Goal: Task Accomplishment & Management: Manage account settings

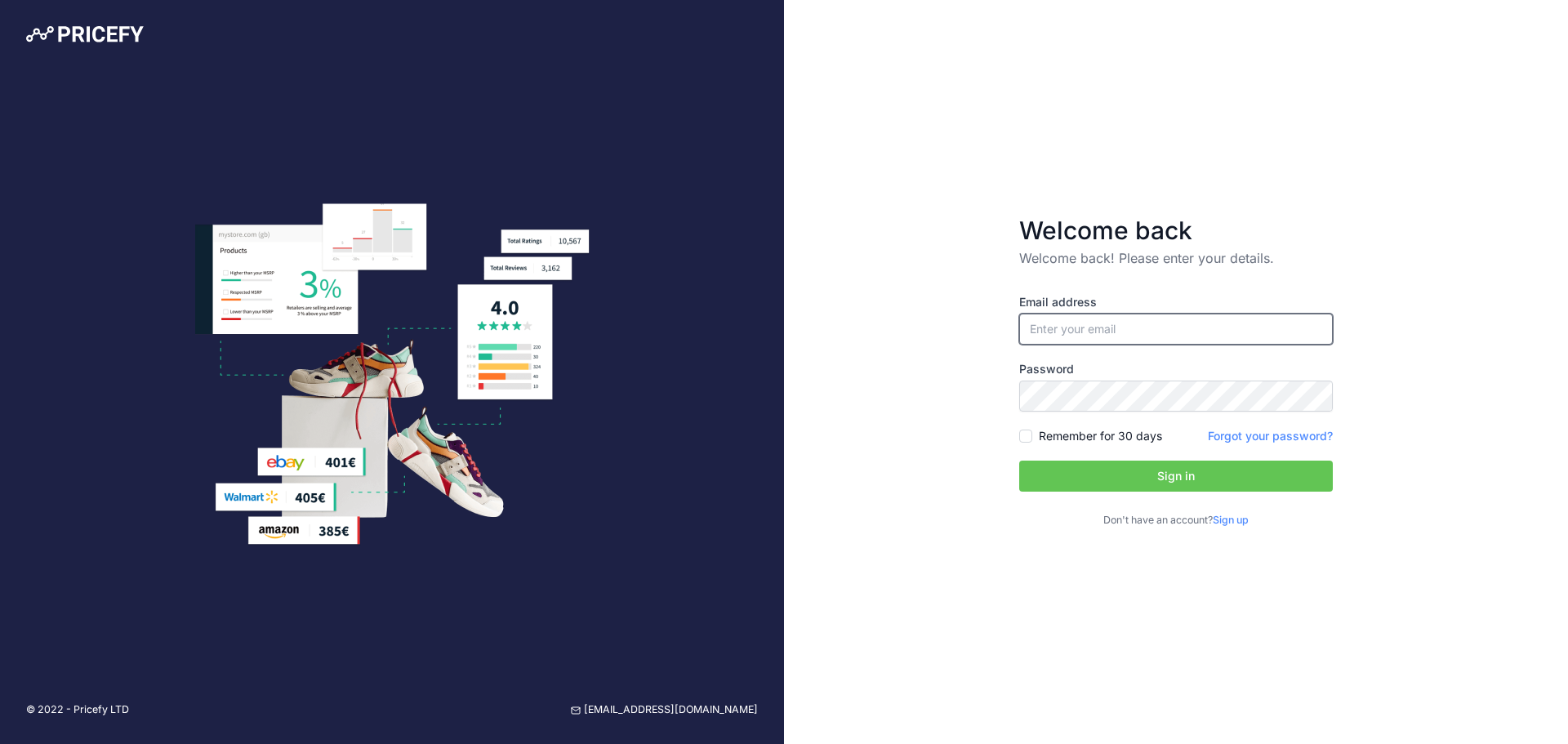
type input "[EMAIL_ADDRESS][DOMAIN_NAME]"
click at [1072, 432] on label "Remember for 30 days" at bounding box center [1100, 436] width 123 height 17
click at [1032, 432] on input "Remember for 30 days" at bounding box center [1025, 436] width 13 height 13
checkbox input "true"
click at [1082, 487] on button "Sign in" at bounding box center [1176, 475] width 313 height 31
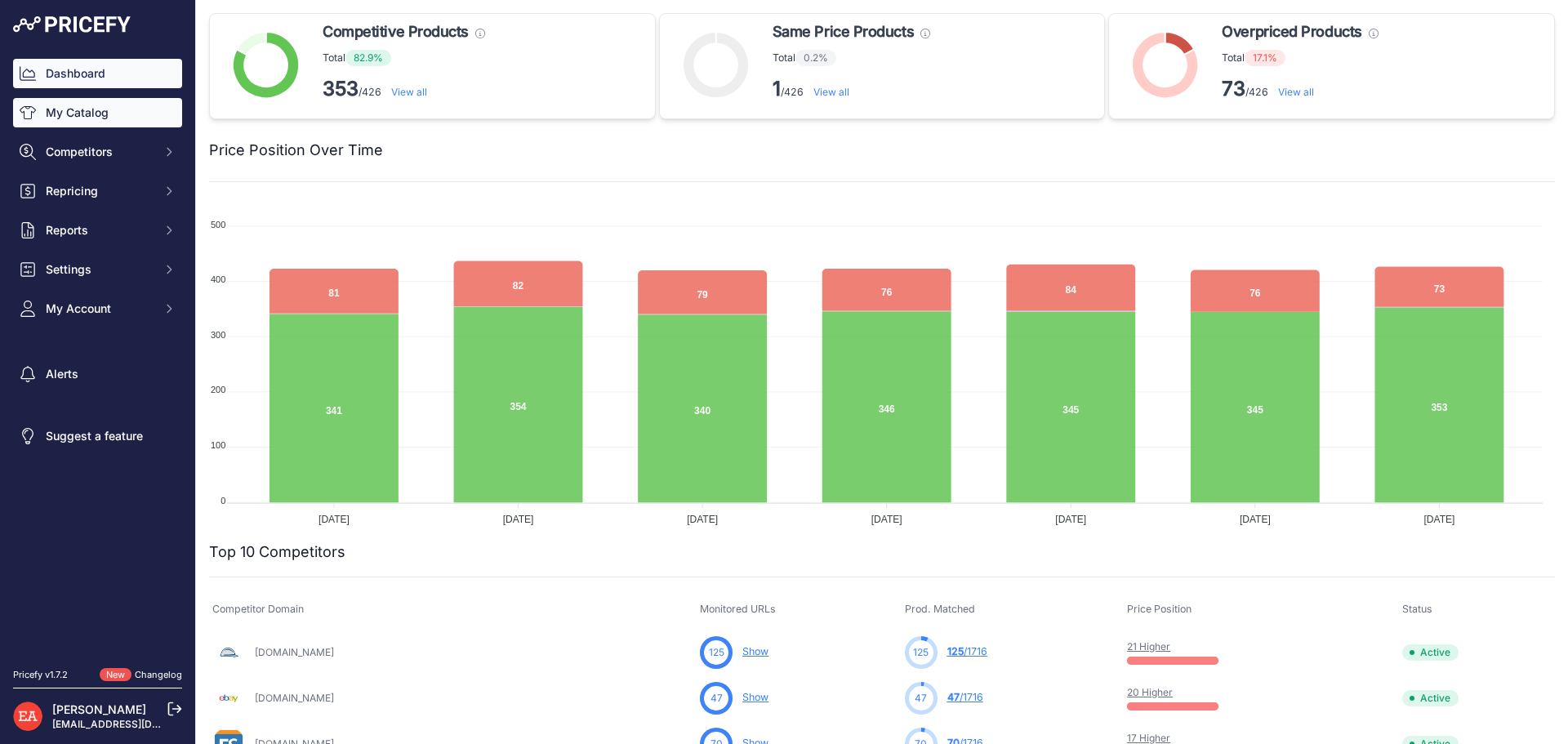
click at [86, 110] on link "My Catalog" at bounding box center [97, 113] width 169 height 30
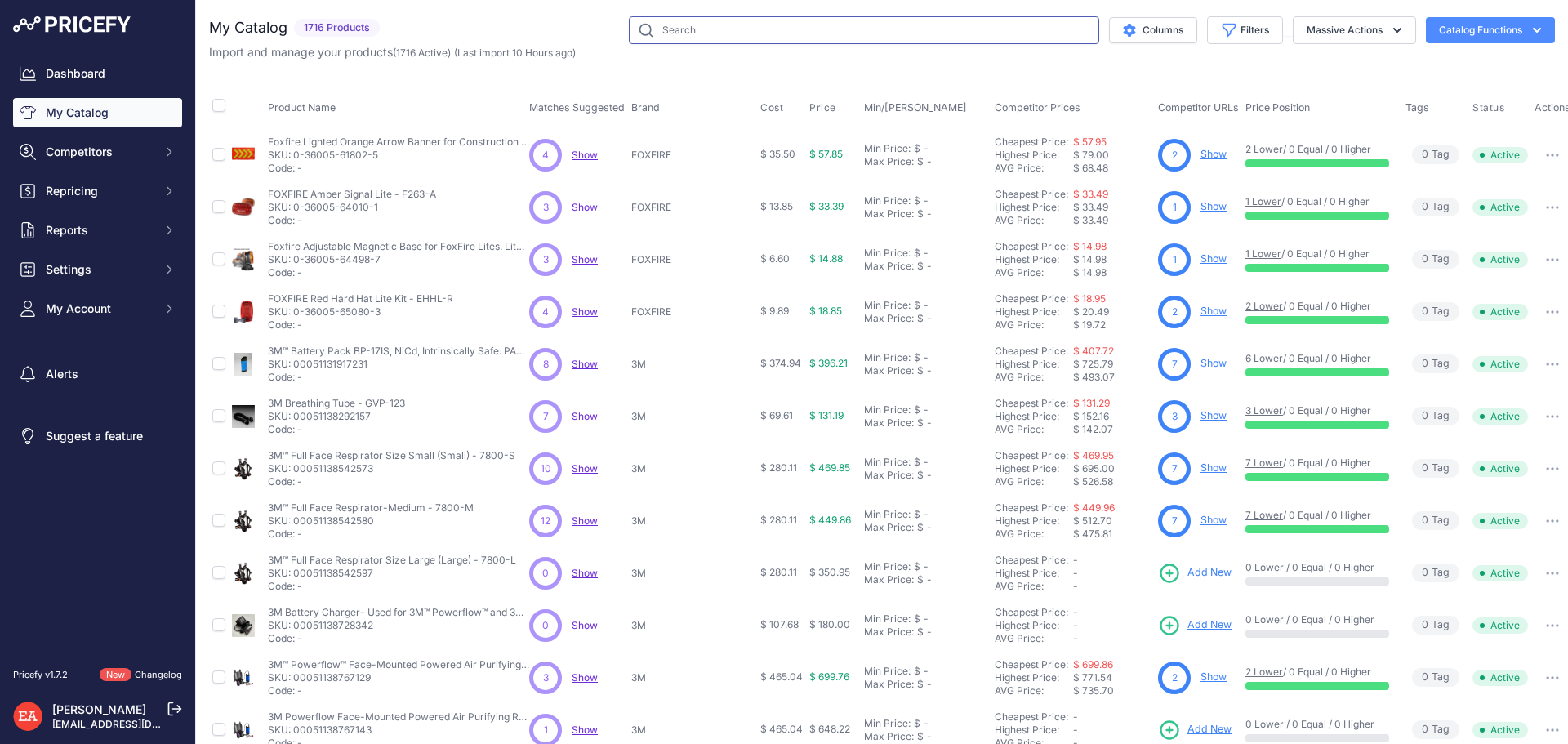
paste input "5036108374014"
type input "5036108374014"
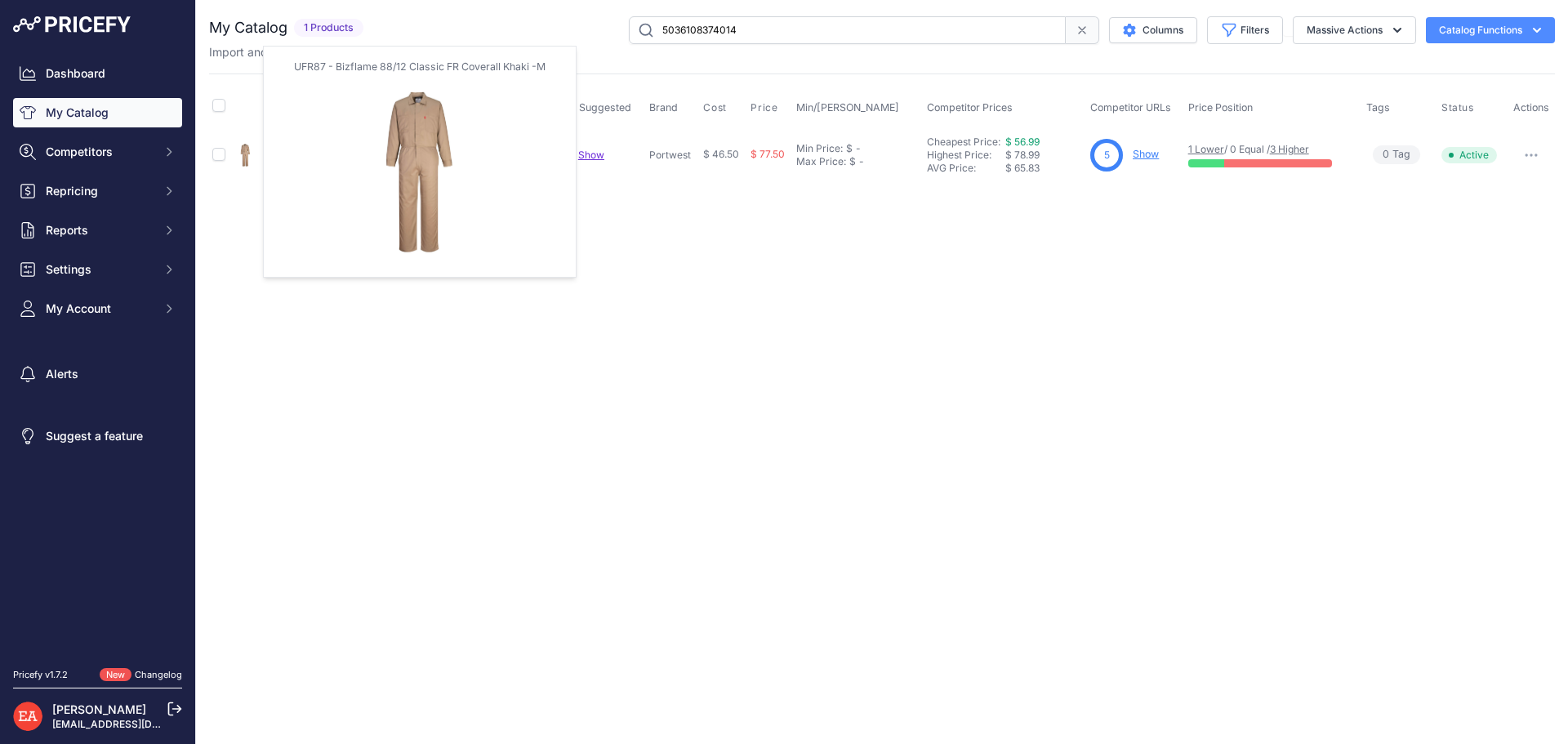
click at [240, 164] on img at bounding box center [245, 155] width 23 height 23
drag, startPoint x: 240, startPoint y: 164, endPoint x: 214, endPoint y: 203, distance: 46.9
click at [214, 203] on div "Close You are not connected to the internet." at bounding box center [882, 372] width 1372 height 744
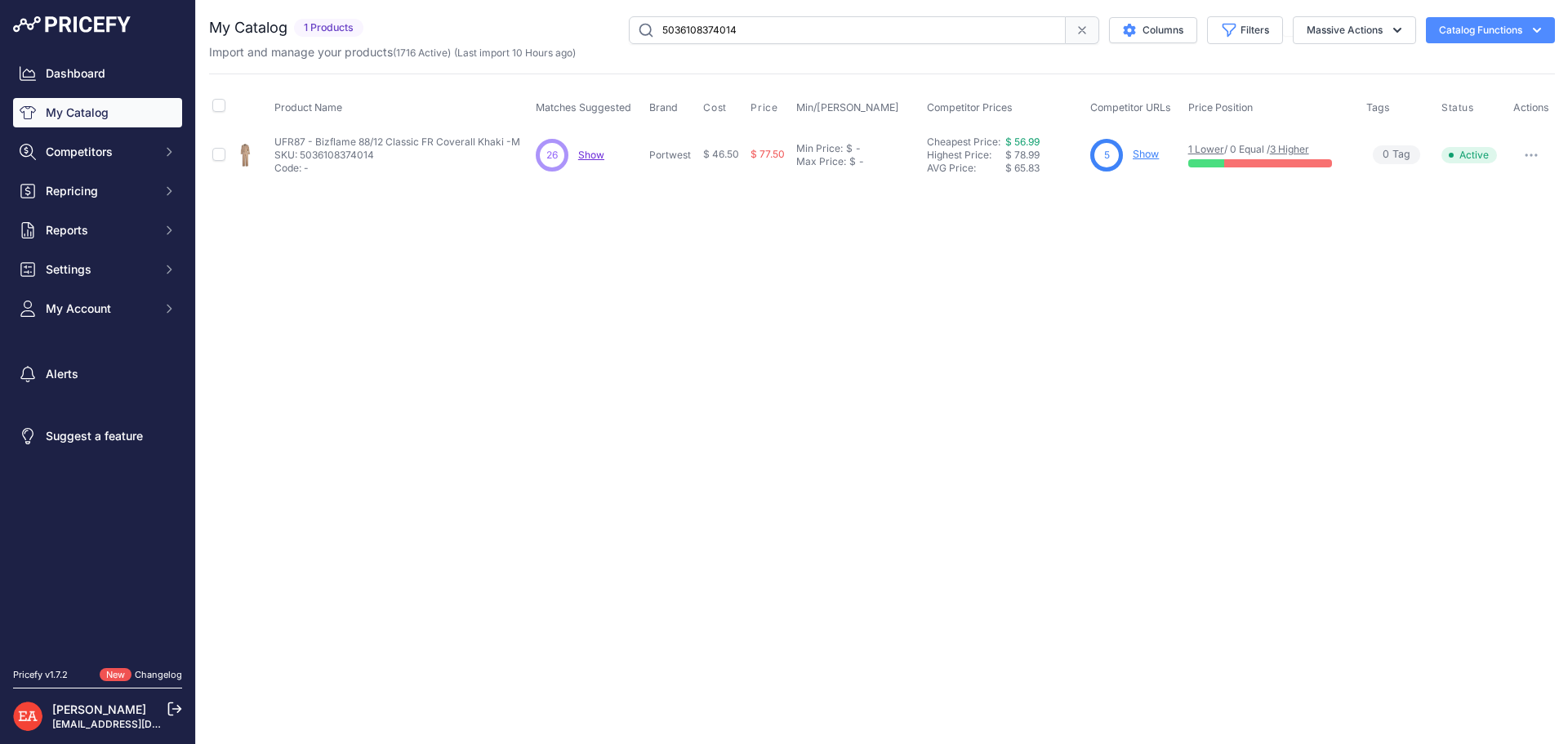
click at [225, 152] on td at bounding box center [220, 155] width 22 height 53
click at [215, 152] on input "checkbox" at bounding box center [219, 155] width 13 height 13
checkbox input "true"
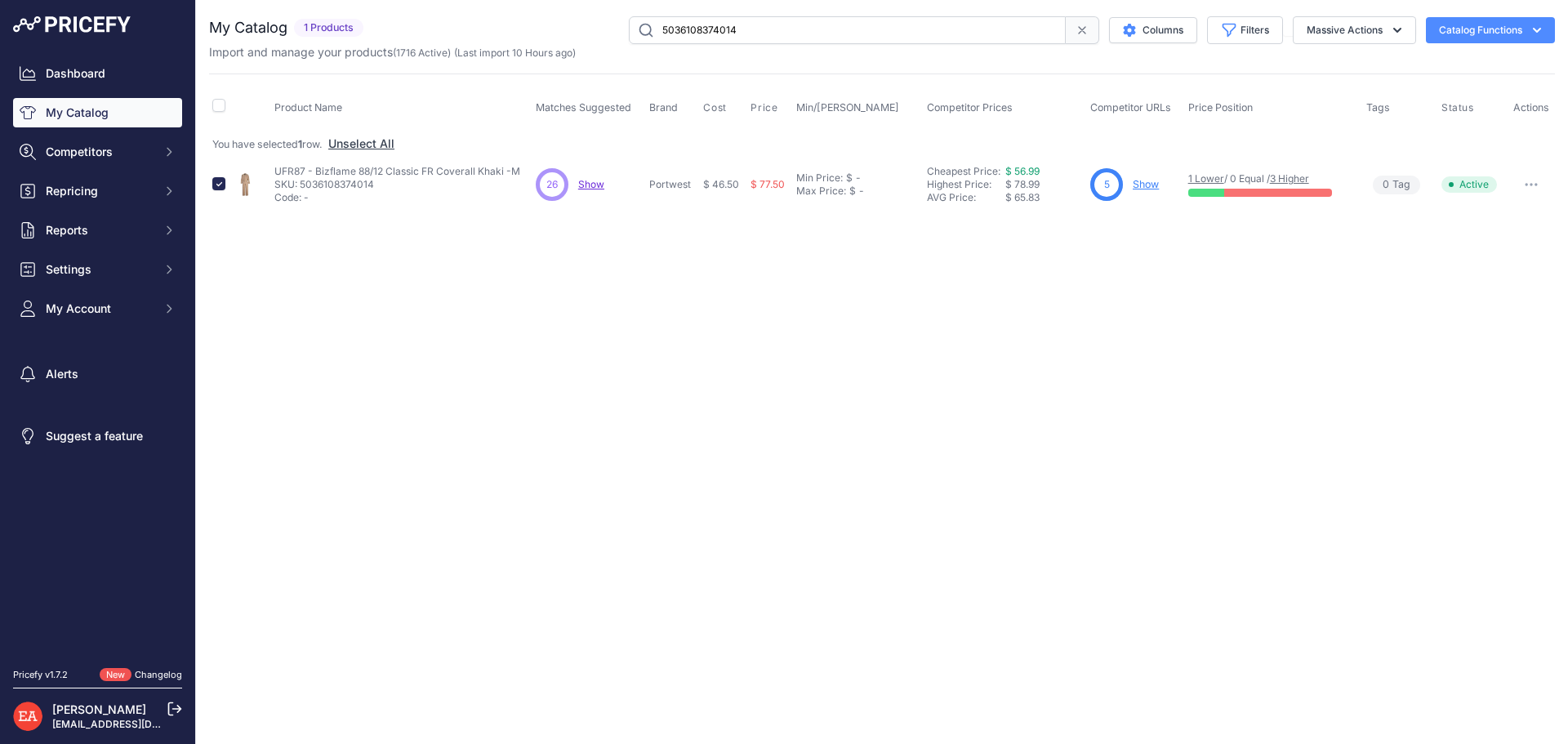
click at [1531, 183] on icon "button" at bounding box center [1532, 185] width 13 height 4
click at [1049, 290] on div "Close You are not connected to the internet." at bounding box center [882, 372] width 1372 height 744
click at [1082, 28] on icon at bounding box center [1081, 30] width 7 height 7
